Goal: Navigation & Orientation: Find specific page/section

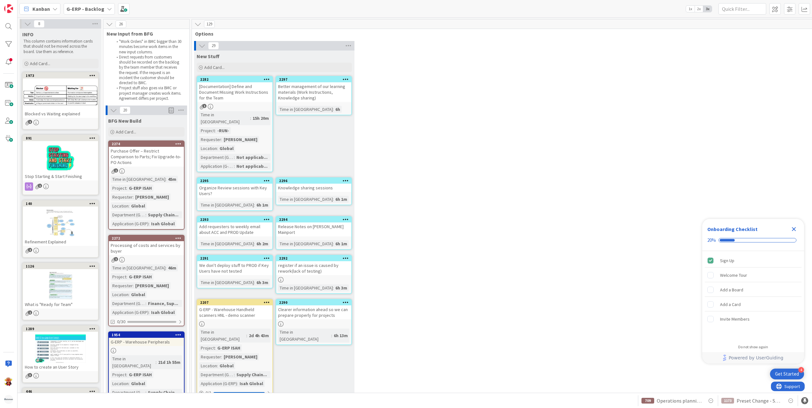
click at [797, 229] on icon "Close Checklist" at bounding box center [794, 230] width 8 height 8
drag, startPoint x: 88, startPoint y: 10, endPoint x: 89, endPoint y: 14, distance: 4.2
click at [88, 10] on b "G-ERP - Backlog" at bounding box center [85, 9] width 38 height 6
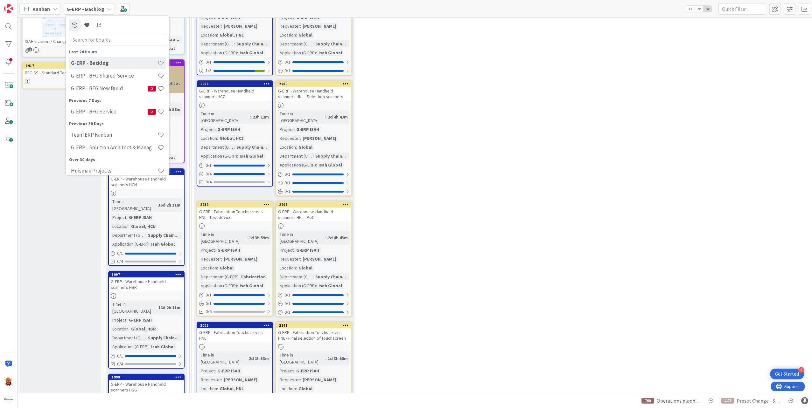
scroll to position [509, 0]
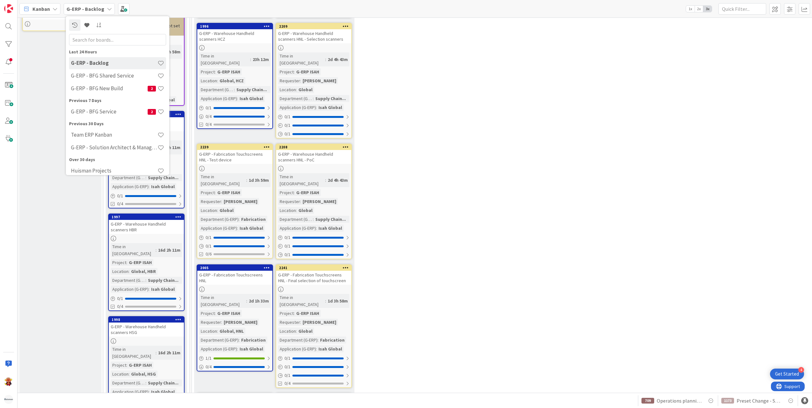
click at [400, 275] on div "29 New Stuff Add Card... 2297 Better management of our learning materials (Work…" at bounding box center [529, 330] width 672 height 1596
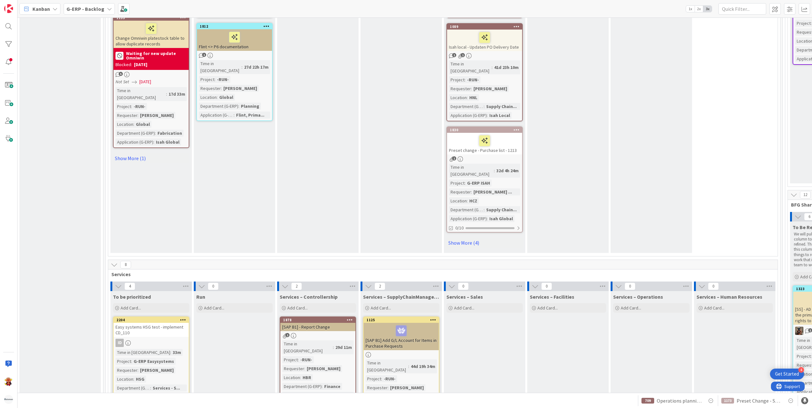
scroll to position [2704, 86]
